Goal: Transaction & Acquisition: Book appointment/travel/reservation

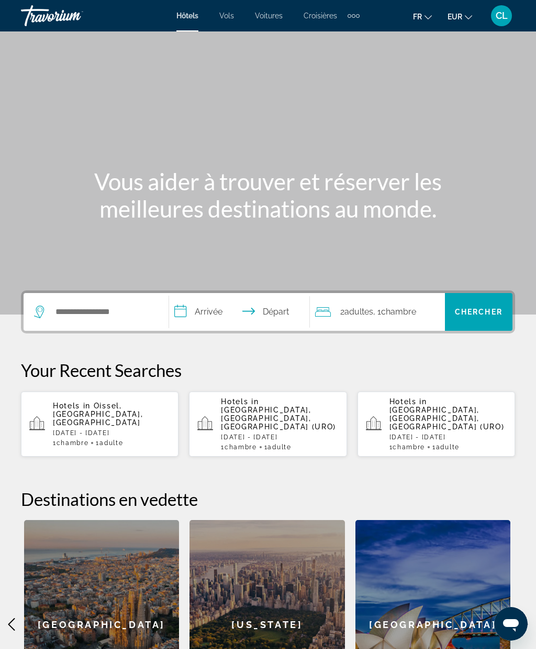
click at [78, 415] on div "Hotels in [GEOGRAPHIC_DATA], [GEOGRAPHIC_DATA], [GEOGRAPHIC_DATA] [DATE] - [DAT…" at bounding box center [111, 423] width 117 height 45
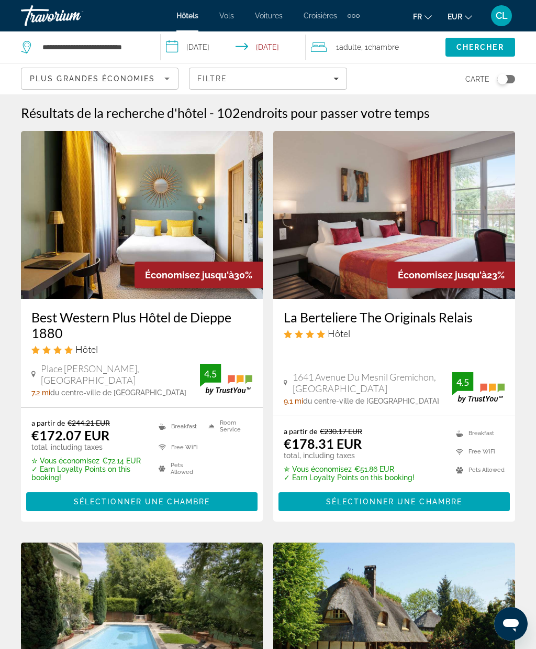
click at [216, 76] on span "Filtre" at bounding box center [212, 78] width 30 height 8
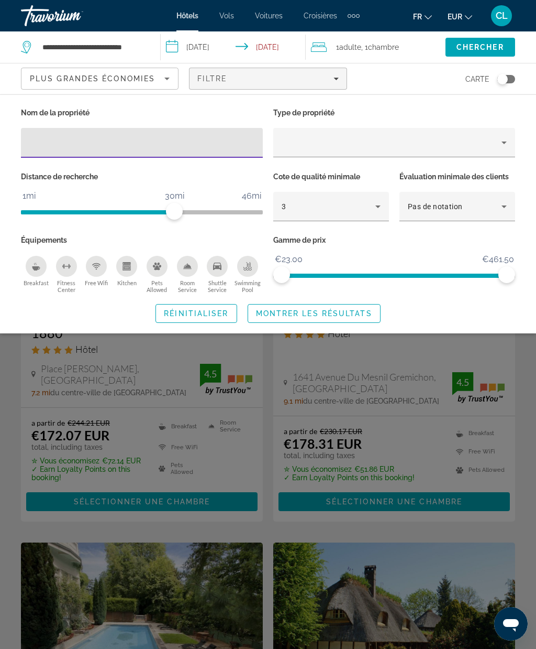
click at [93, 84] on div "Plus grandes économies" at bounding box center [97, 78] width 135 height 13
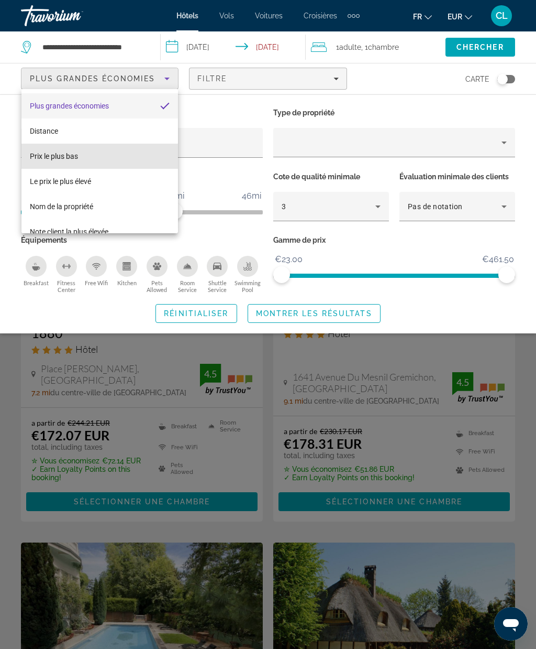
click at [46, 158] on span "Prix le plus bas" at bounding box center [54, 156] width 48 height 8
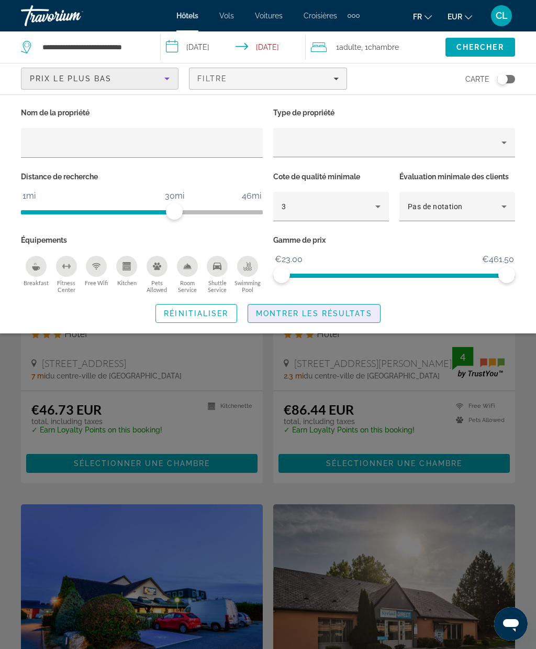
click at [282, 316] on span "Search widget" at bounding box center [314, 313] width 132 height 25
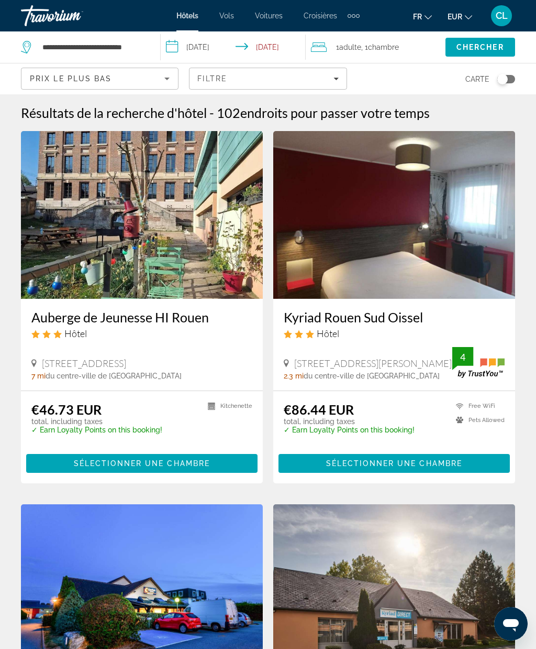
click at [453, 322] on h3 "Kyriad Rouen Sud Oissel" at bounding box center [394, 317] width 221 height 16
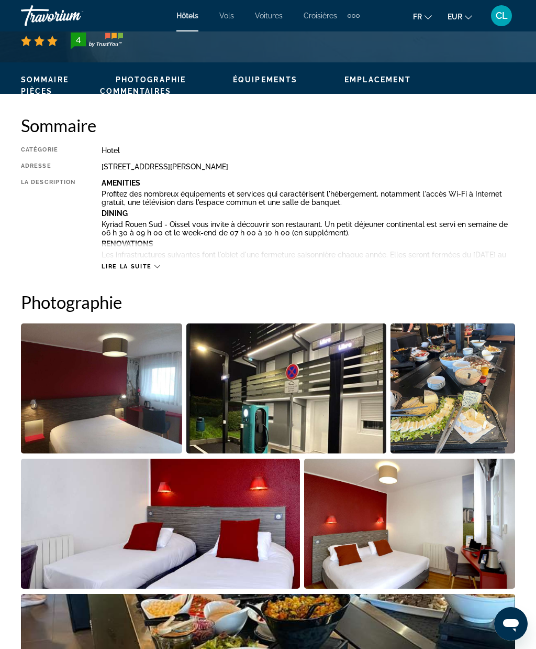
scroll to position [464, 0]
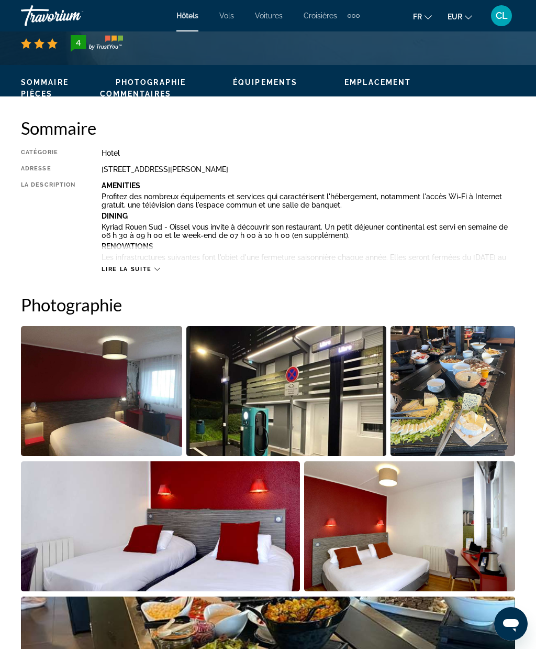
click at [68, 418] on img "Open full-screen image slider" at bounding box center [101, 391] width 161 height 130
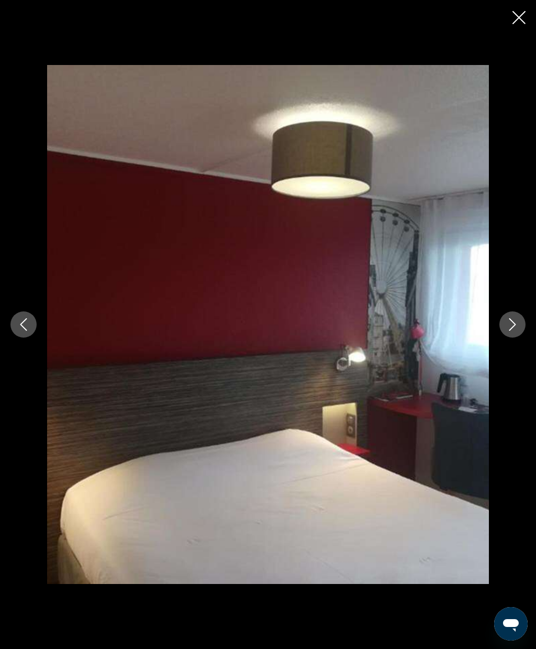
click at [508, 331] on icon "Next image" at bounding box center [513, 324] width 13 height 13
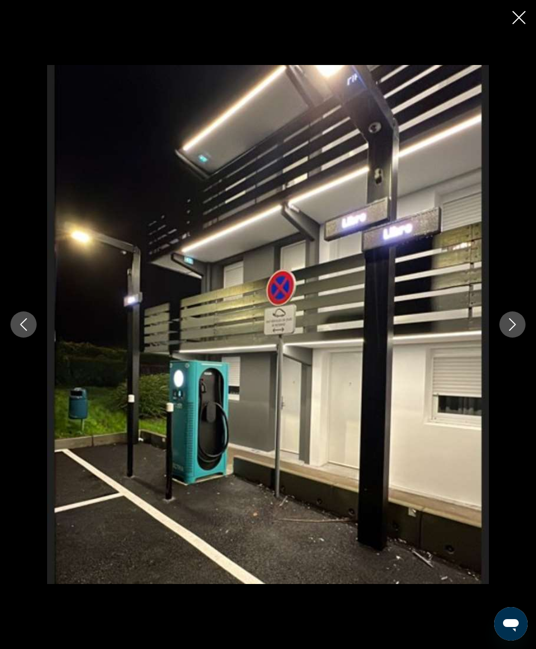
click at [510, 331] on icon "Next image" at bounding box center [513, 324] width 13 height 13
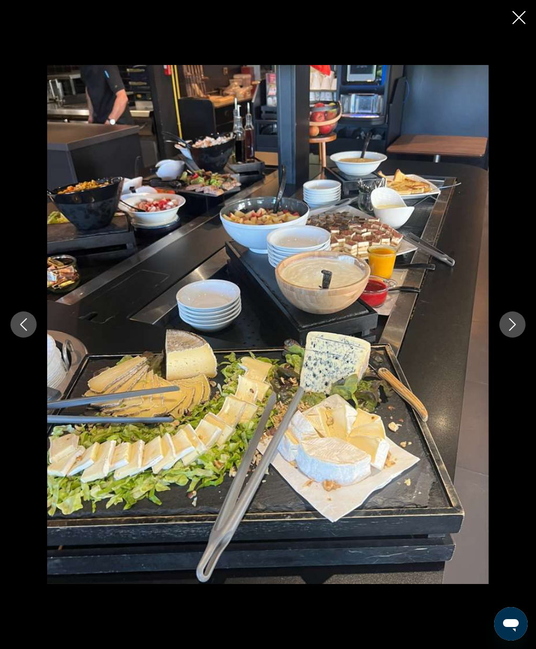
click at [521, 21] on icon "Close slideshow" at bounding box center [519, 17] width 13 height 13
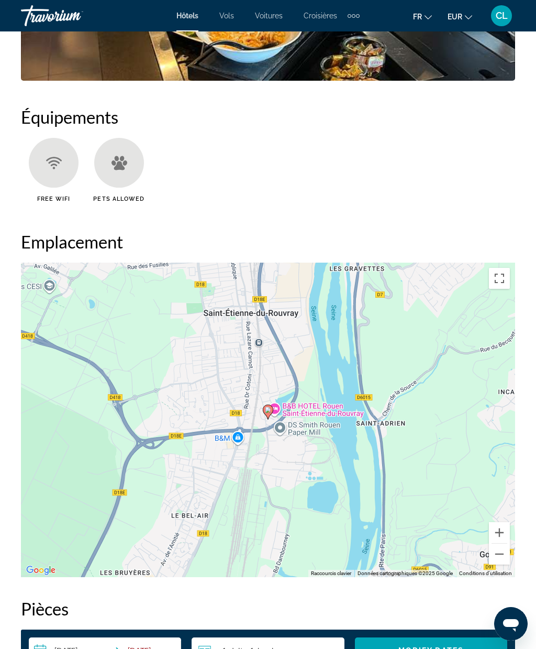
scroll to position [1128, 0]
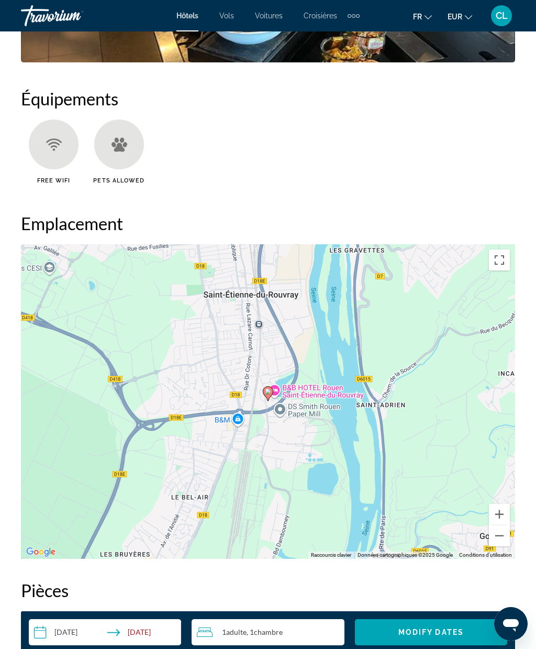
click at [500, 537] on button "Zoom arrière" at bounding box center [499, 535] width 21 height 21
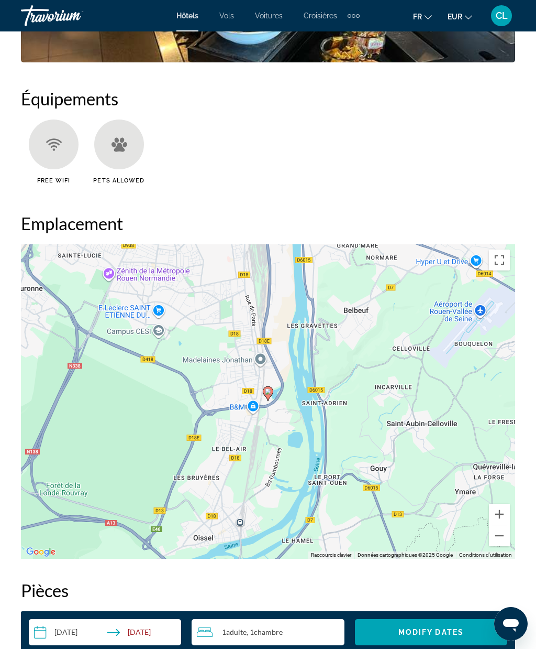
click at [503, 539] on button "Zoom arrière" at bounding box center [499, 535] width 21 height 21
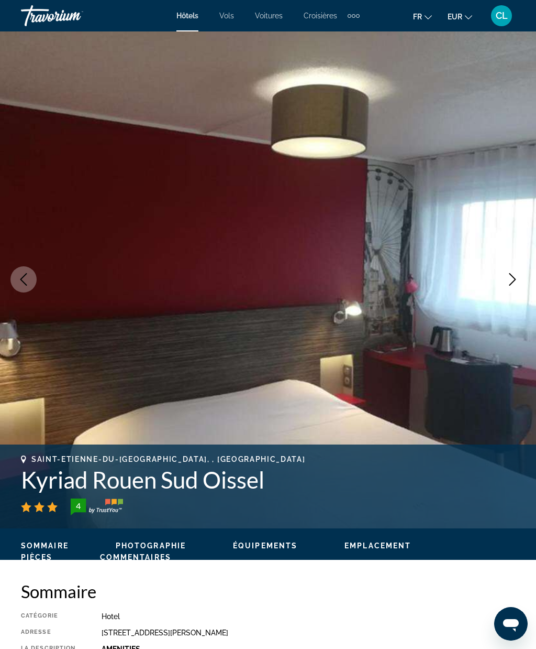
scroll to position [3, 0]
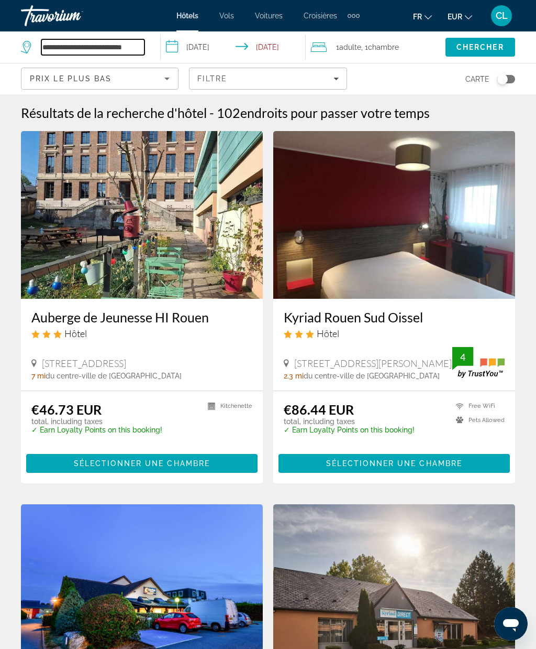
click at [78, 51] on input "**********" at bounding box center [92, 47] width 103 height 16
click at [57, 50] on input "**********" at bounding box center [92, 47] width 103 height 16
click at [58, 41] on input "**********" at bounding box center [92, 47] width 103 height 16
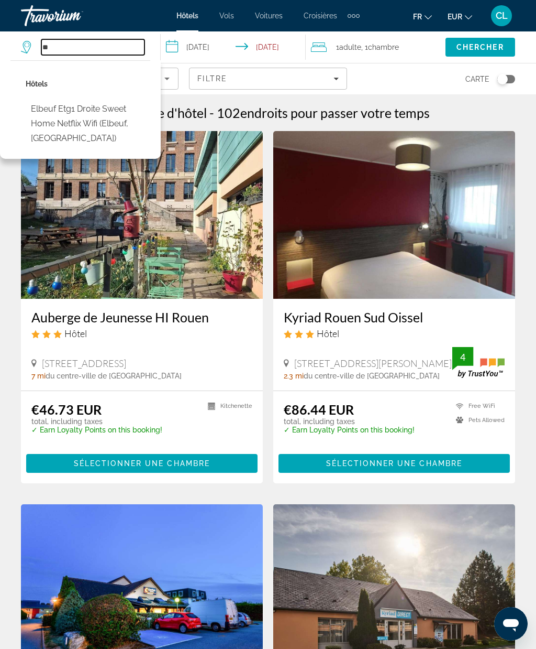
type input "*"
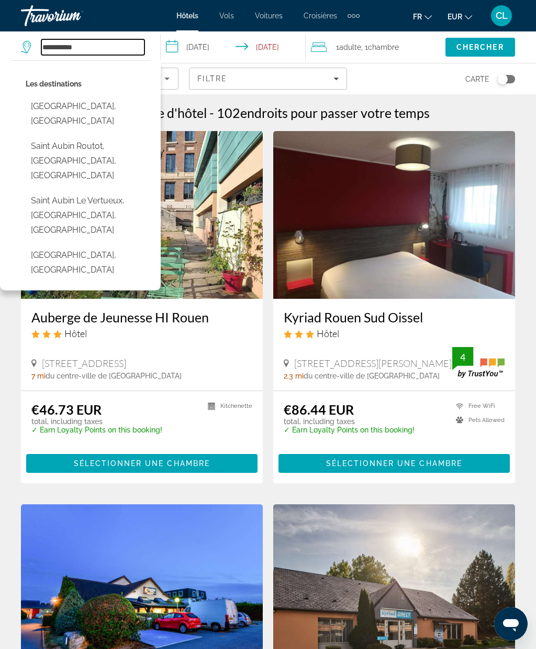
click at [60, 52] on input "**********" at bounding box center [92, 47] width 103 height 16
click at [47, 46] on input "**********" at bounding box center [92, 47] width 103 height 16
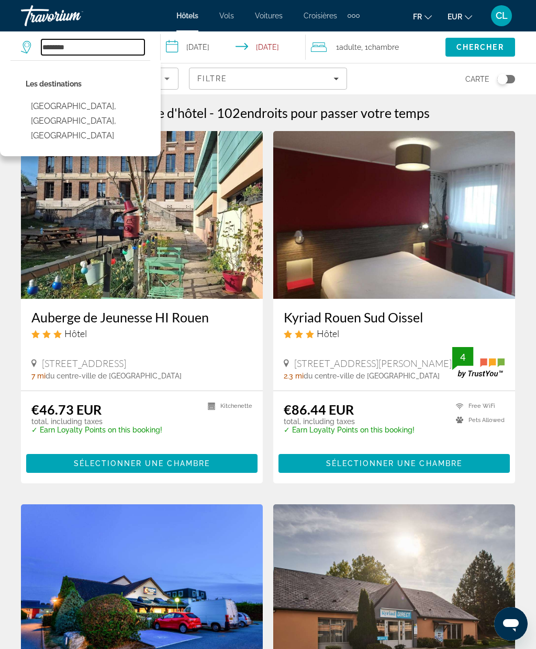
click at [82, 49] on input "********" at bounding box center [92, 47] width 103 height 16
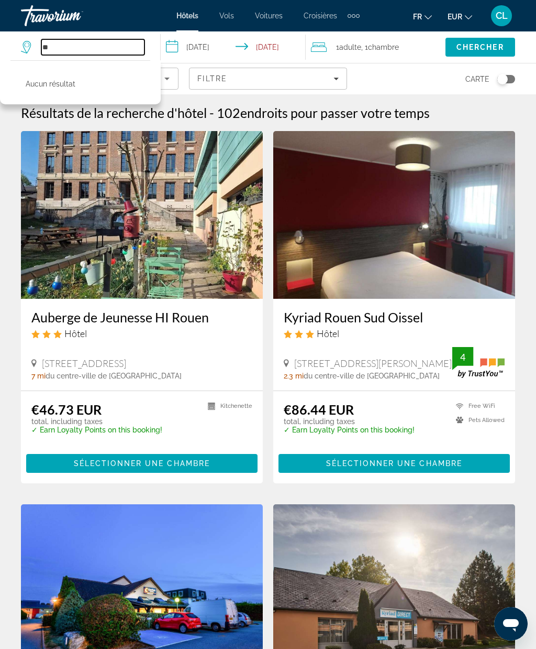
type input "*"
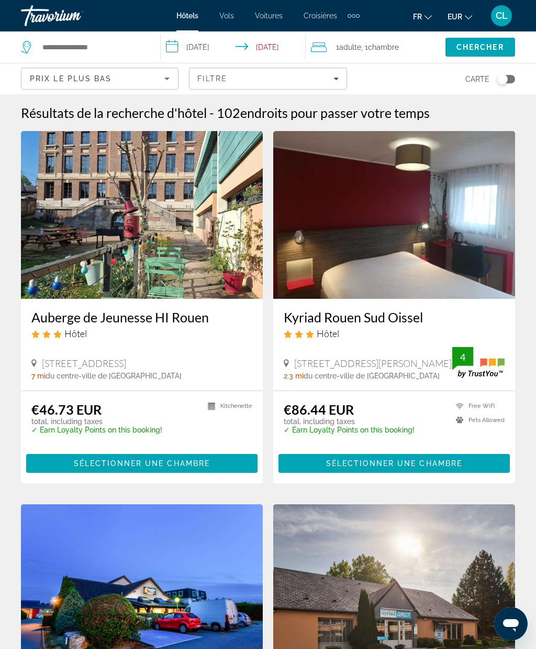
click at [499, 80] on div "Toggle map" at bounding box center [503, 79] width 10 height 10
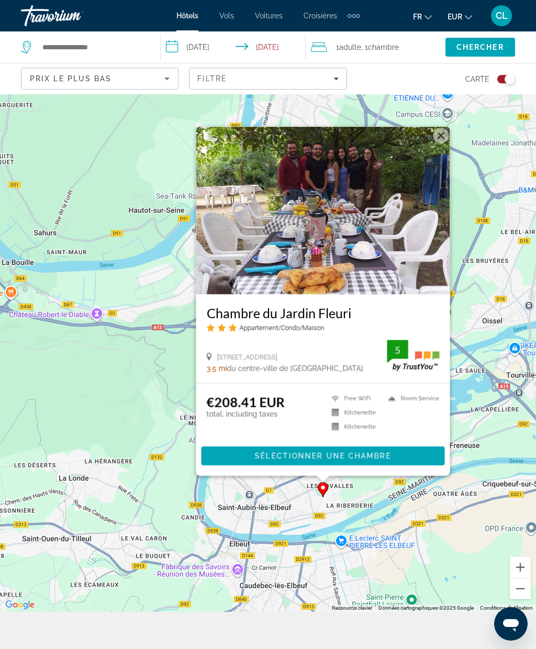
click at [186, 499] on div "Pour activer le glissement avec le clavier, appuyez sur Alt+Entrée. Une fois ce…" at bounding box center [268, 334] width 536 height 554
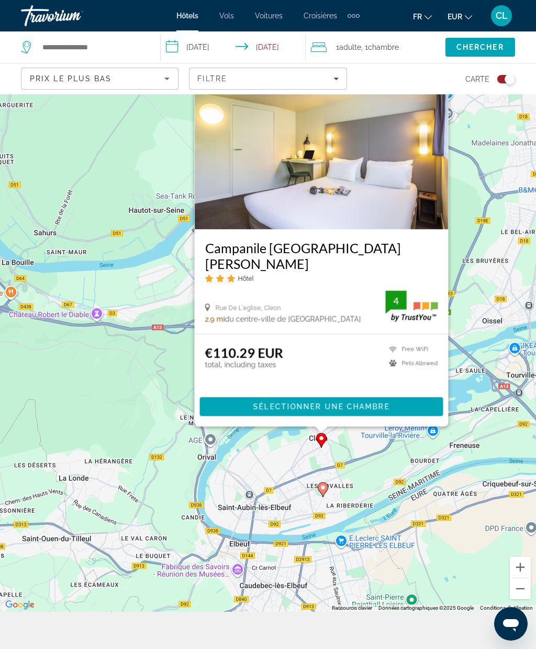
click at [263, 271] on h3 "Campanile [GEOGRAPHIC_DATA][PERSON_NAME]" at bounding box center [321, 255] width 233 height 31
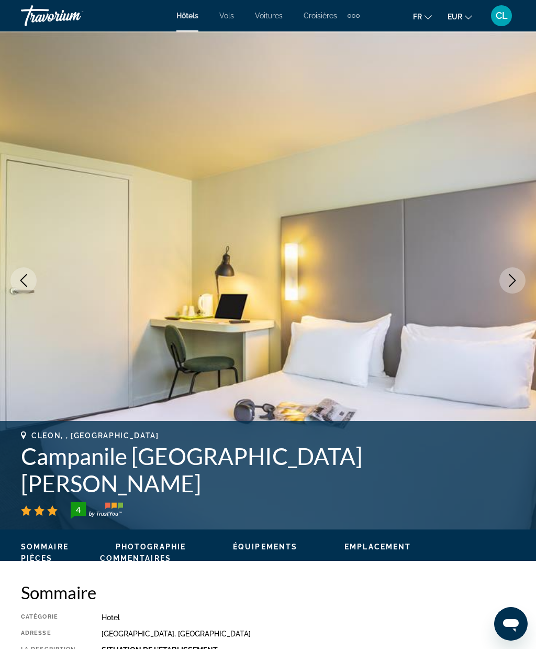
click at [518, 276] on icon "Next image" at bounding box center [513, 280] width 13 height 13
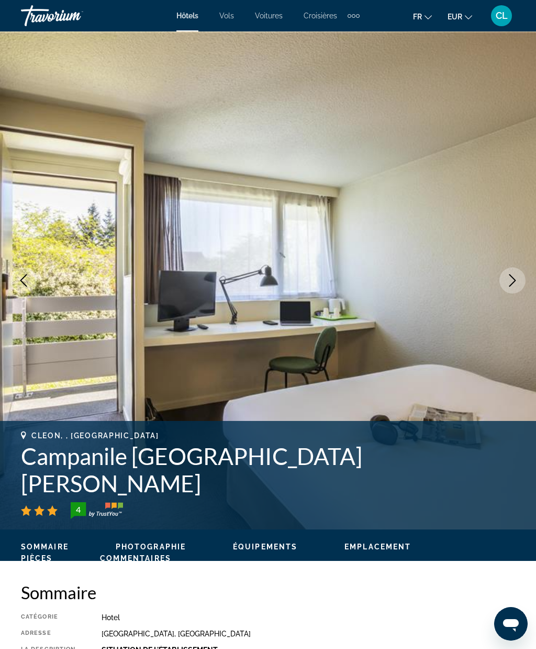
click at [519, 274] on icon "Next image" at bounding box center [513, 280] width 13 height 13
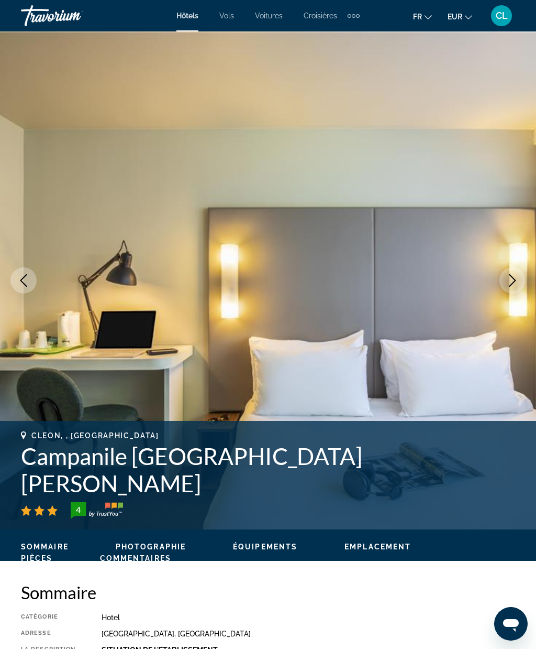
click at [524, 272] on img "Main content" at bounding box center [268, 280] width 536 height 498
click at [512, 283] on icon "Next image" at bounding box center [513, 280] width 7 height 13
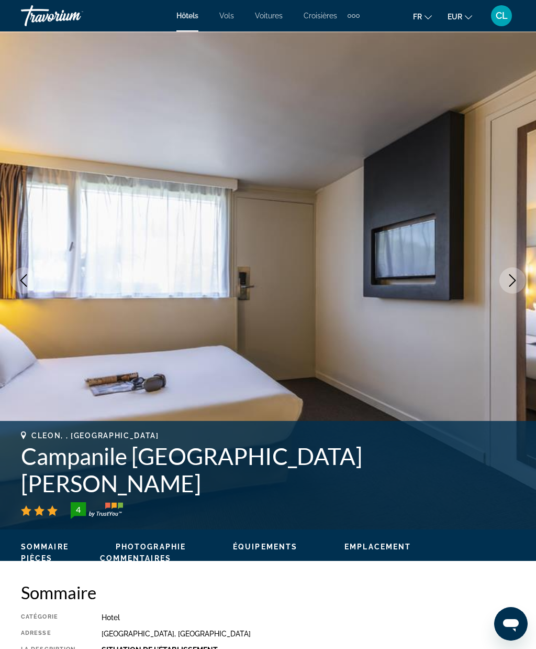
click at [515, 281] on icon "Next image" at bounding box center [513, 280] width 7 height 13
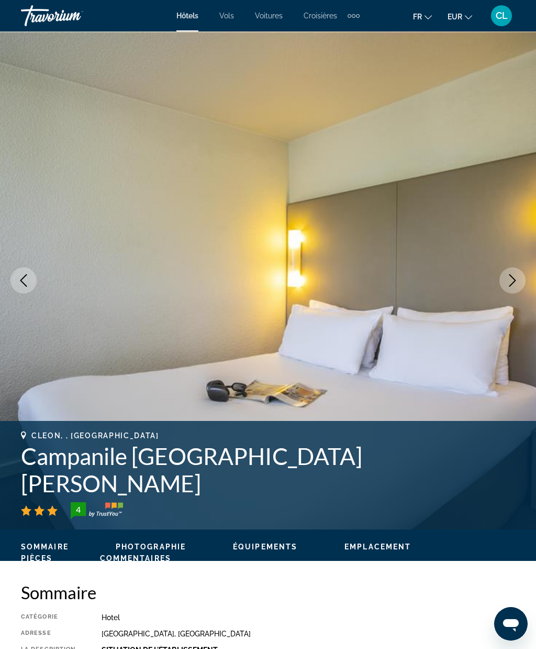
click at [522, 279] on button "Next image" at bounding box center [513, 280] width 26 height 26
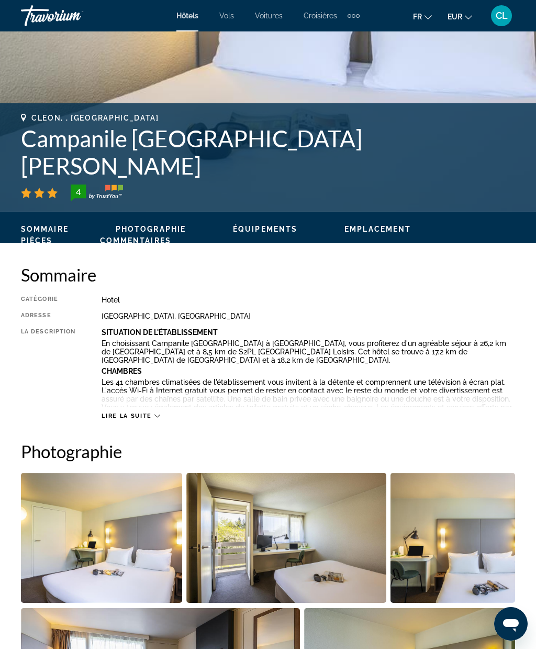
click at [128, 413] on span "Lire la suite" at bounding box center [127, 415] width 50 height 7
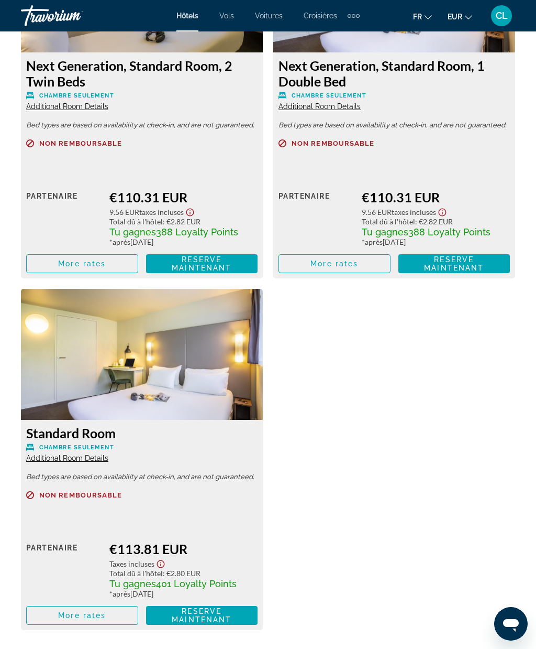
scroll to position [1994, 0]
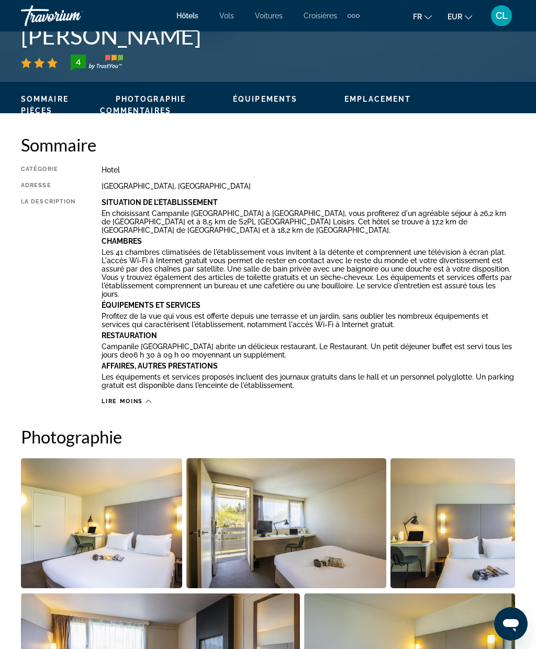
click at [124, 403] on span "Lire moins" at bounding box center [122, 401] width 41 height 7
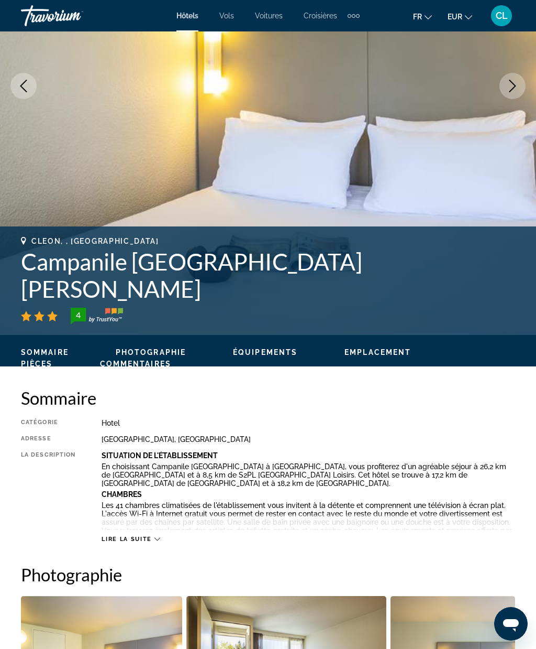
click at [130, 539] on span "Lire la suite" at bounding box center [127, 538] width 50 height 7
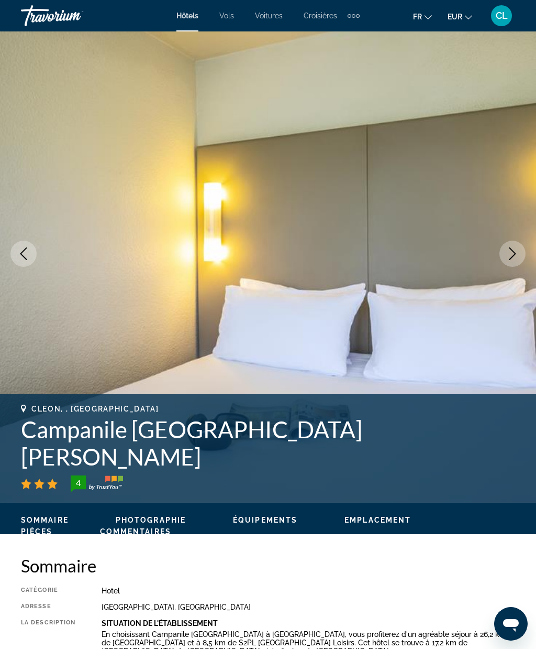
scroll to position [29, 0]
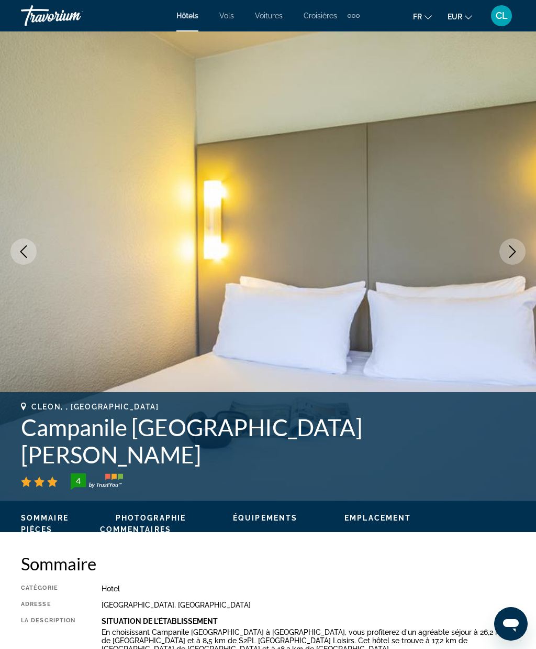
click at [507, 241] on button "Next image" at bounding box center [513, 251] width 26 height 26
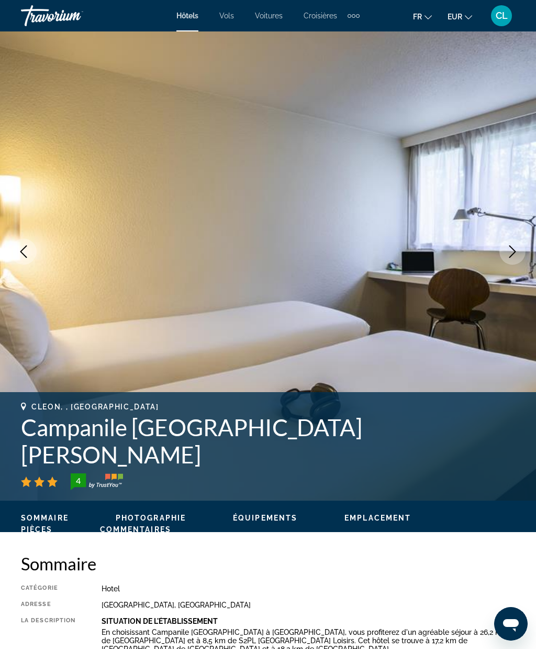
click at [507, 243] on button "Next image" at bounding box center [513, 251] width 26 height 26
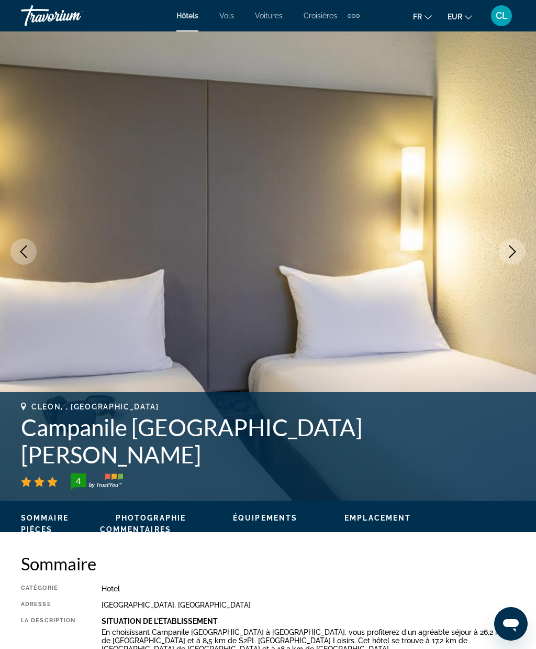
click at [510, 242] on button "Next image" at bounding box center [513, 251] width 26 height 26
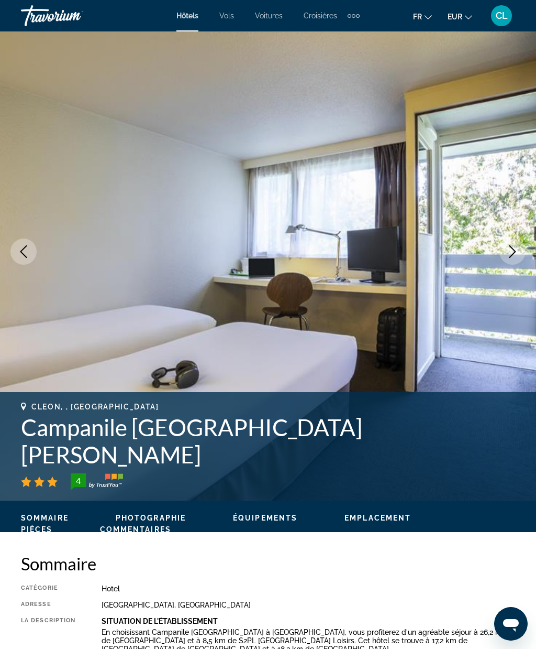
click at [512, 247] on icon "Next image" at bounding box center [513, 251] width 13 height 13
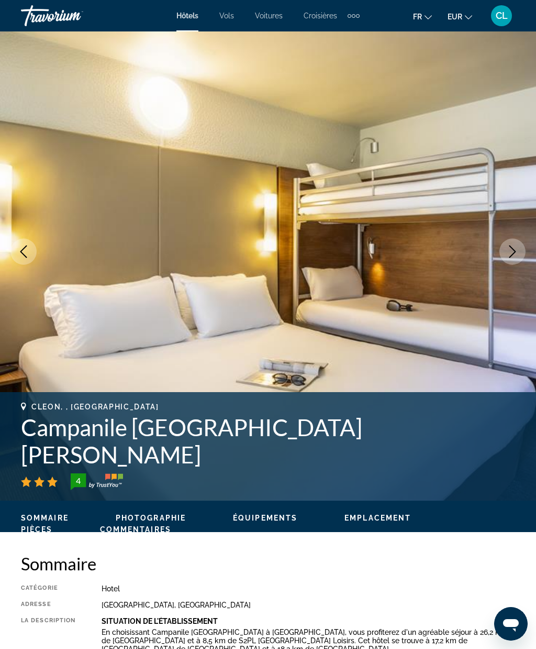
click at [523, 244] on button "Next image" at bounding box center [513, 251] width 26 height 26
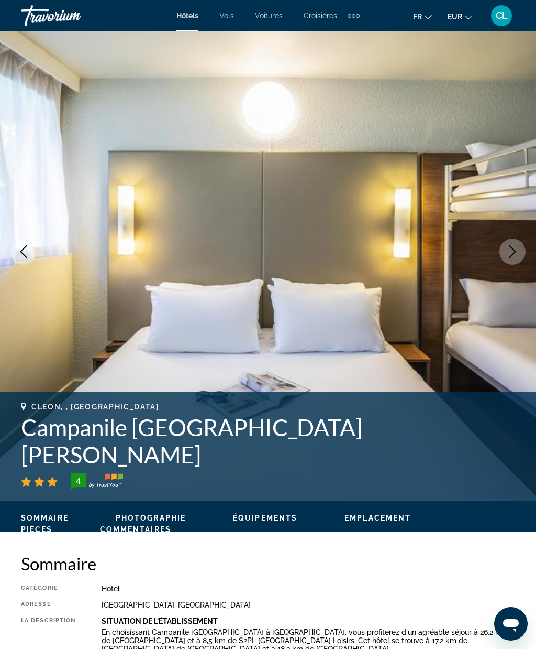
click at [521, 246] on button "Next image" at bounding box center [513, 251] width 26 height 26
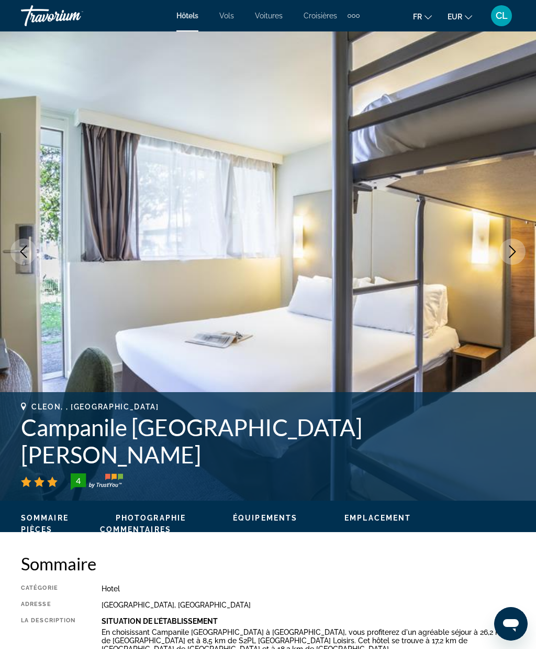
click at [515, 244] on button "Next image" at bounding box center [513, 251] width 26 height 26
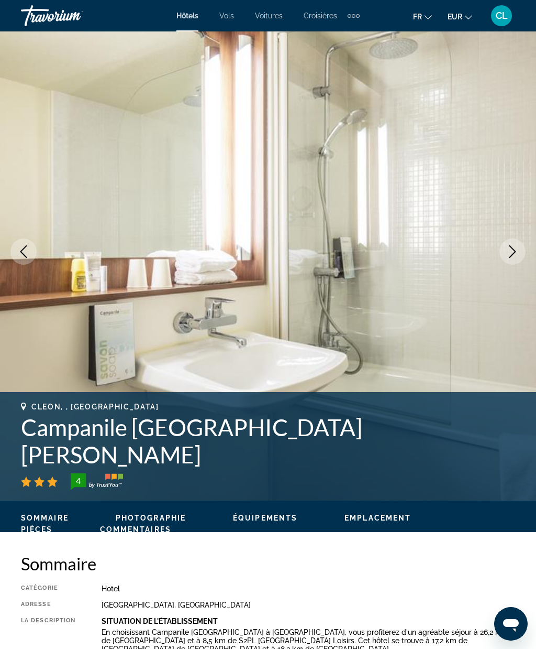
click at [516, 245] on button "Next image" at bounding box center [513, 251] width 26 height 26
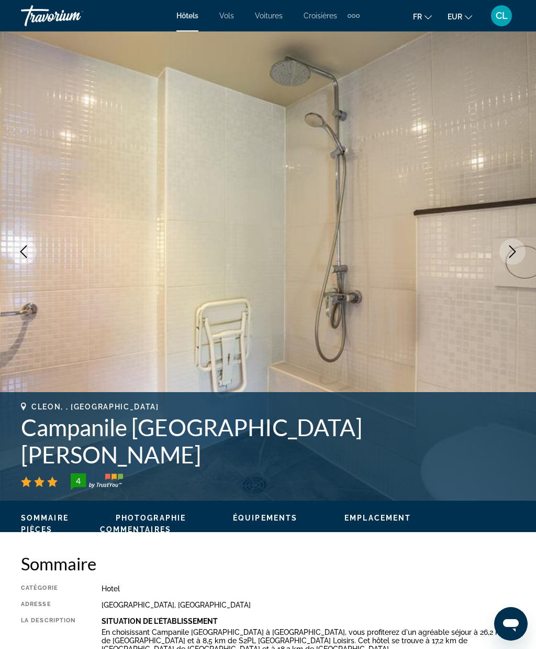
click at [509, 236] on img "Main content" at bounding box center [268, 252] width 536 height 498
click at [511, 249] on icon "Next image" at bounding box center [513, 251] width 13 height 13
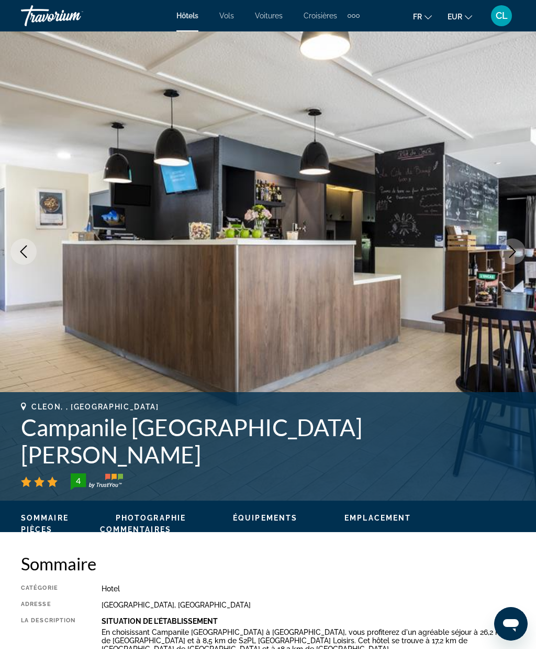
click at [524, 241] on img "Main content" at bounding box center [268, 252] width 536 height 498
click at [518, 247] on icon "Next image" at bounding box center [513, 251] width 13 height 13
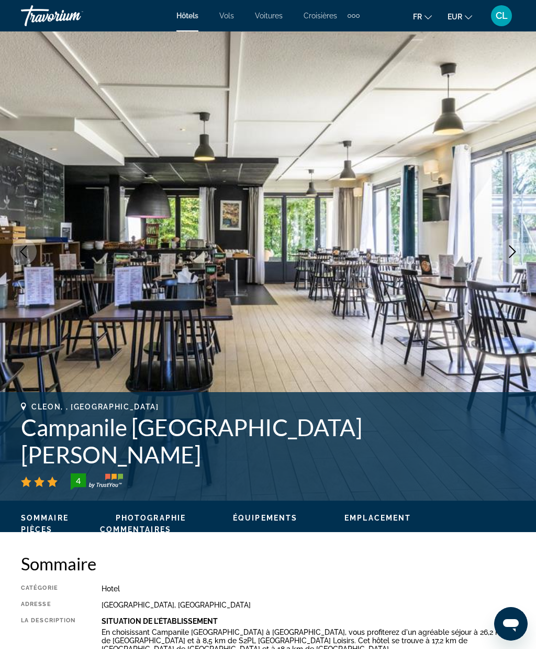
click at [514, 246] on icon "Next image" at bounding box center [513, 251] width 13 height 13
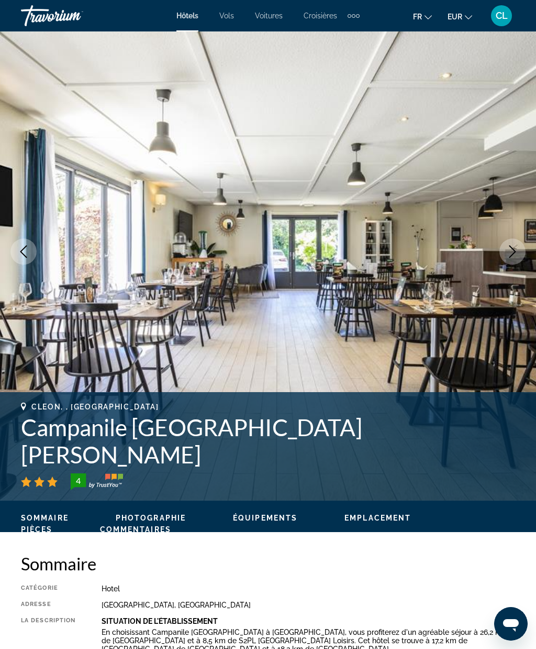
click at [517, 246] on icon "Next image" at bounding box center [513, 251] width 13 height 13
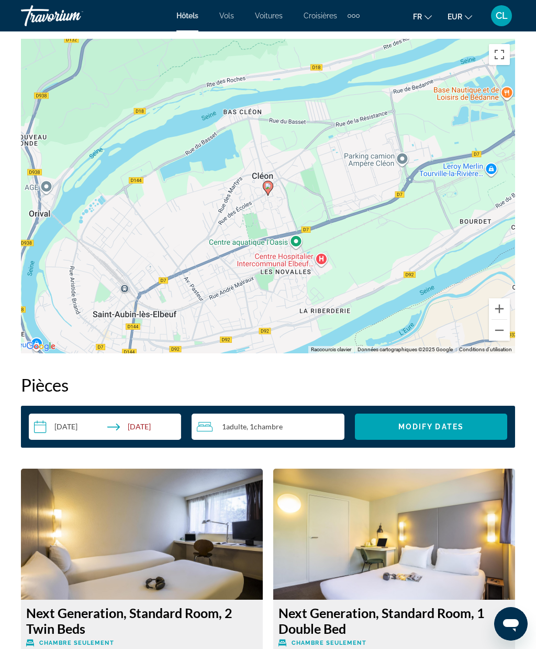
scroll to position [1446, 0]
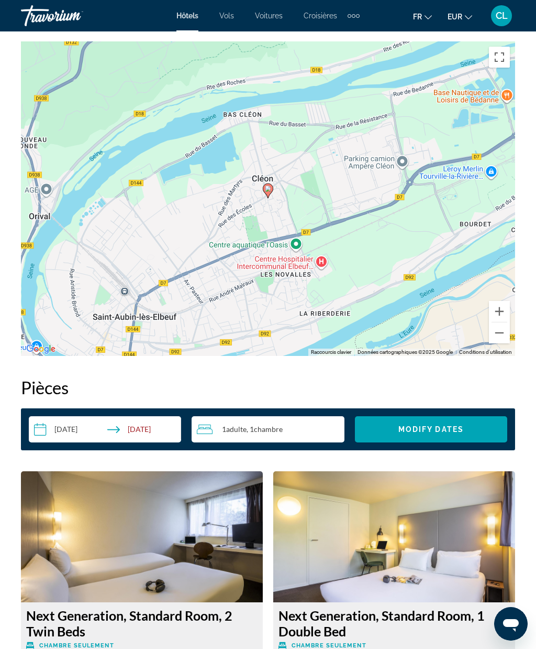
click at [503, 331] on button "Zoom arrière" at bounding box center [499, 332] width 21 height 21
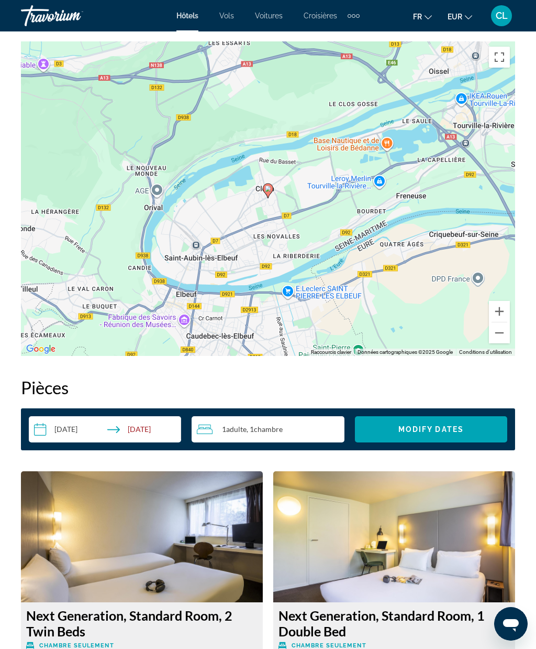
click at [515, 301] on div "Pour activer le glissement avec le clavier, appuyez sur Alt+Entrée. Une fois ce…" at bounding box center [268, 198] width 495 height 314
click at [503, 311] on button "Zoom avant" at bounding box center [499, 311] width 21 height 21
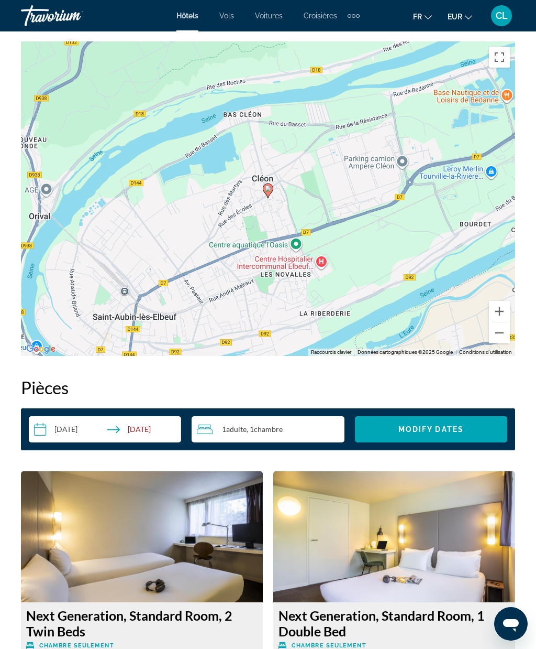
click at [504, 313] on button "Zoom avant" at bounding box center [499, 311] width 21 height 21
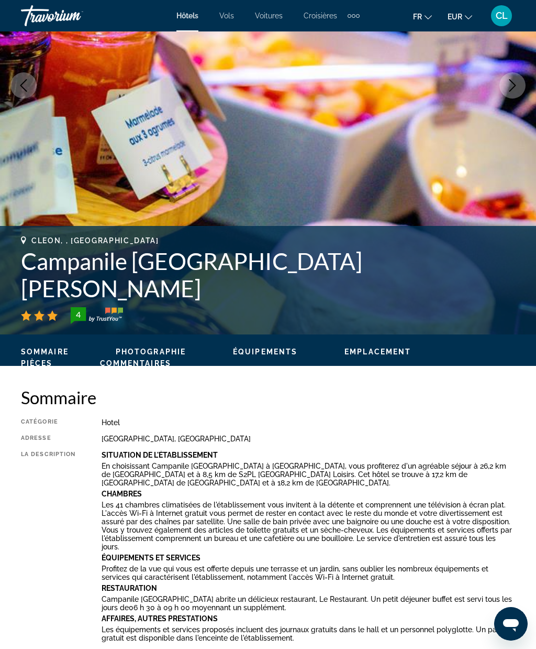
scroll to position [193, 0]
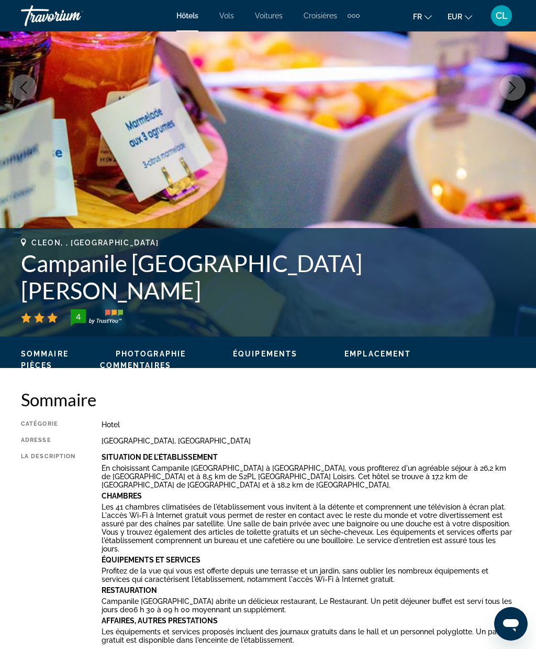
click at [67, 284] on h1 "Campanile [GEOGRAPHIC_DATA][PERSON_NAME]" at bounding box center [268, 276] width 495 height 54
click at [54, 288] on h1 "Campanile [GEOGRAPHIC_DATA][PERSON_NAME]" at bounding box center [268, 276] width 495 height 54
